Goal: Task Accomplishment & Management: Manage account settings

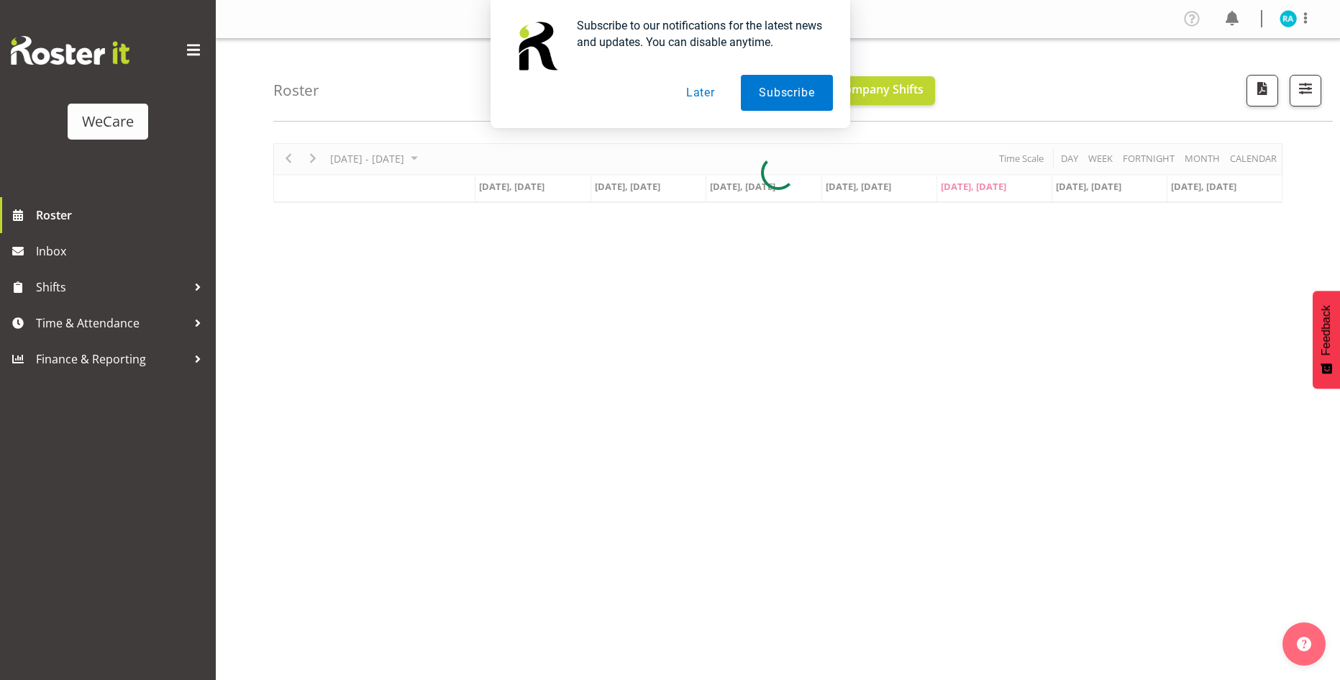
drag, startPoint x: 697, startPoint y: 93, endPoint x: 700, endPoint y: 109, distance: 16.1
click at [697, 93] on button "Later" at bounding box center [700, 93] width 65 height 36
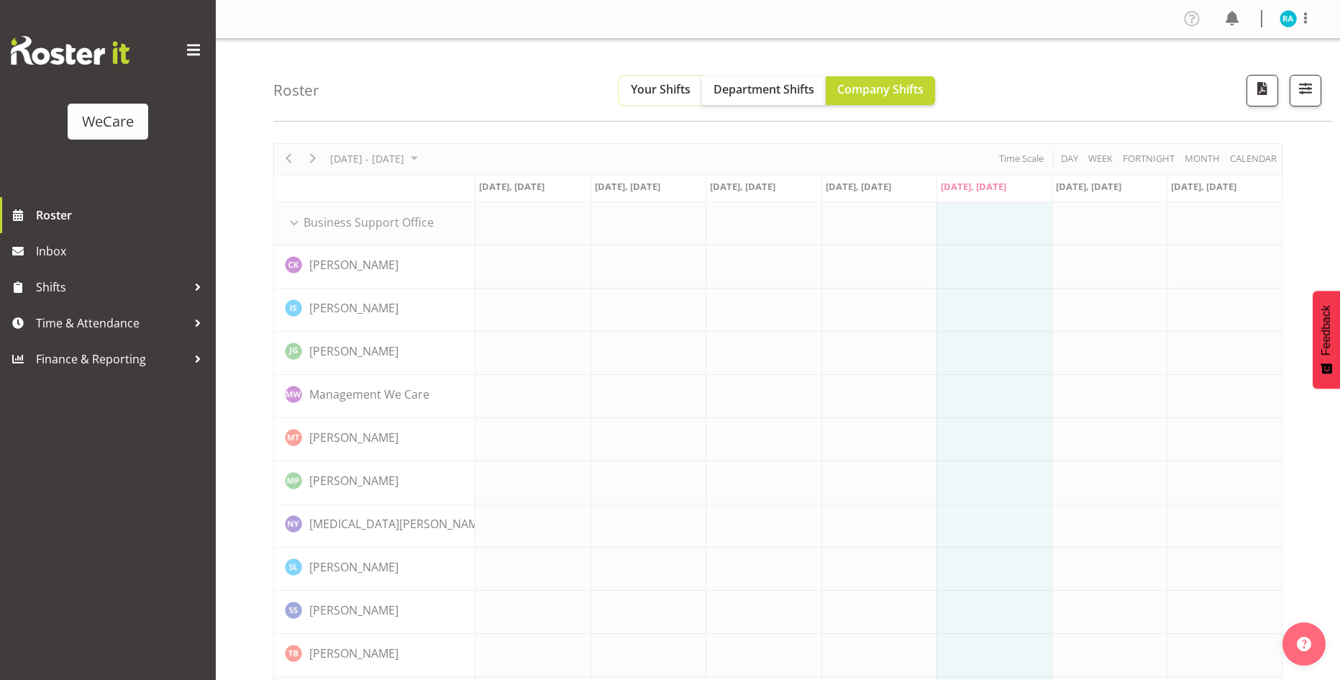
click at [659, 88] on span "Your Shifts" at bounding box center [661, 89] width 60 height 16
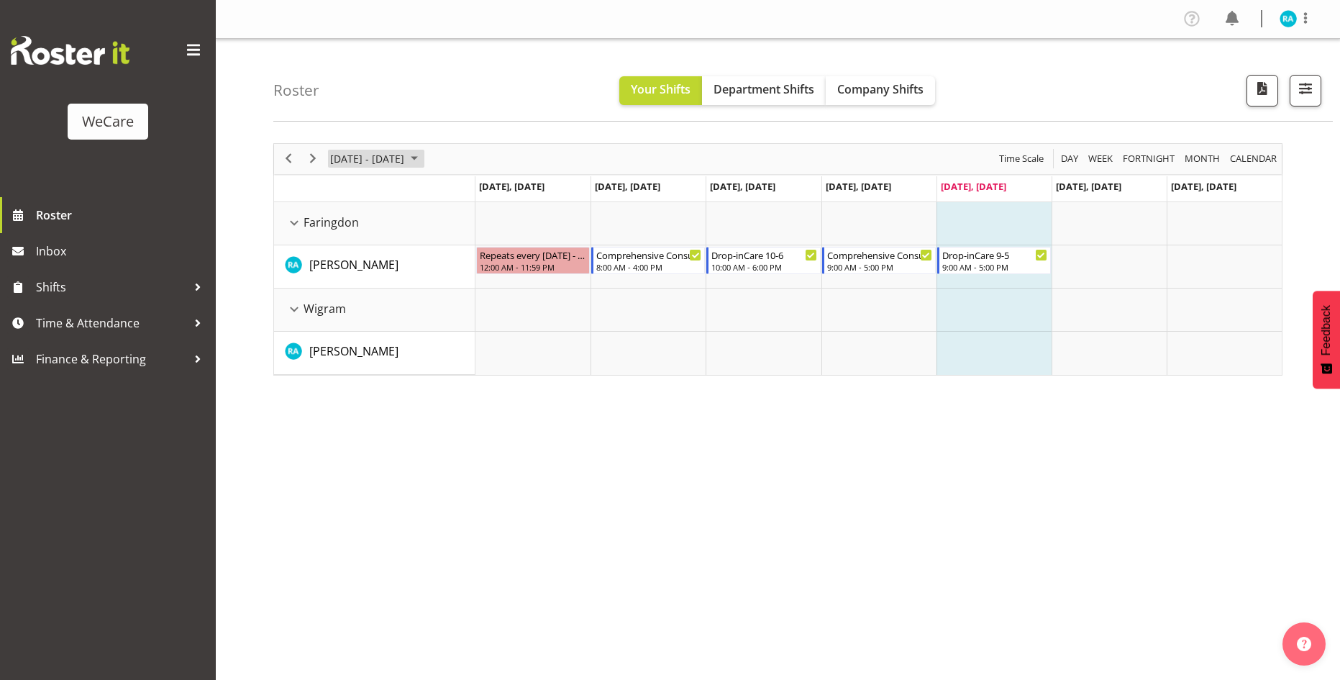
click at [360, 158] on span "[DATE] - [DATE]" at bounding box center [367, 159] width 77 height 18
click at [475, 195] on span "next month" at bounding box center [481, 195] width 25 height 26
click at [369, 199] on div "[DATE]" at bounding box center [353, 196] width 32 height 29
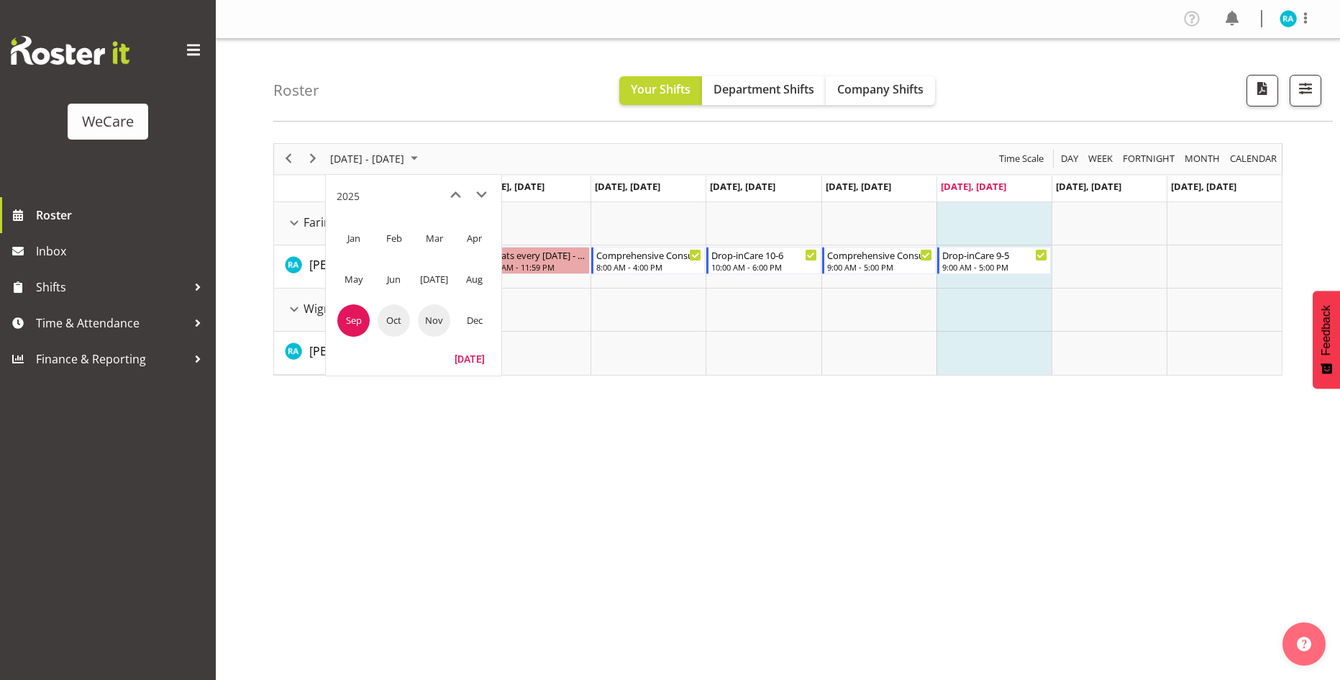
click at [426, 321] on span "Nov" at bounding box center [434, 320] width 32 height 32
click at [418, 268] on span "6" at bounding box center [414, 269] width 22 height 22
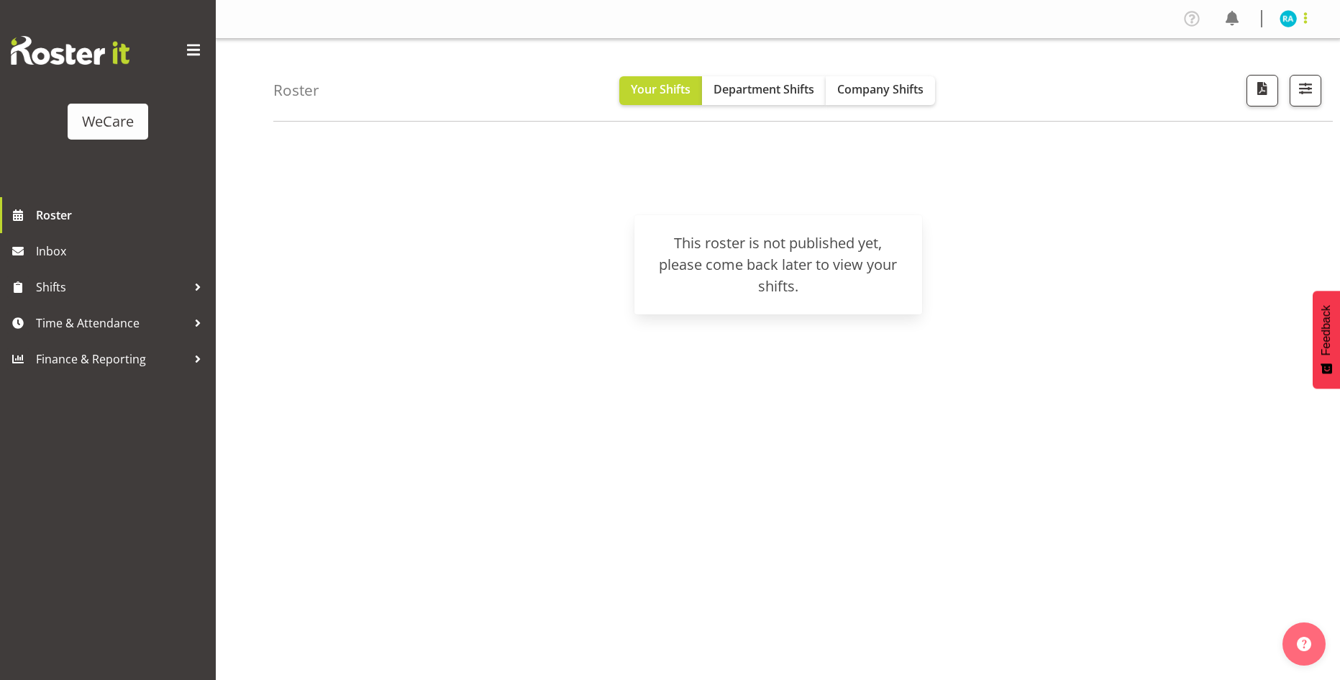
click at [1305, 18] on span at bounding box center [1305, 17] width 17 height 17
click at [1256, 77] on link "Log Out" at bounding box center [1245, 76] width 138 height 26
